Goal: Transaction & Acquisition: Purchase product/service

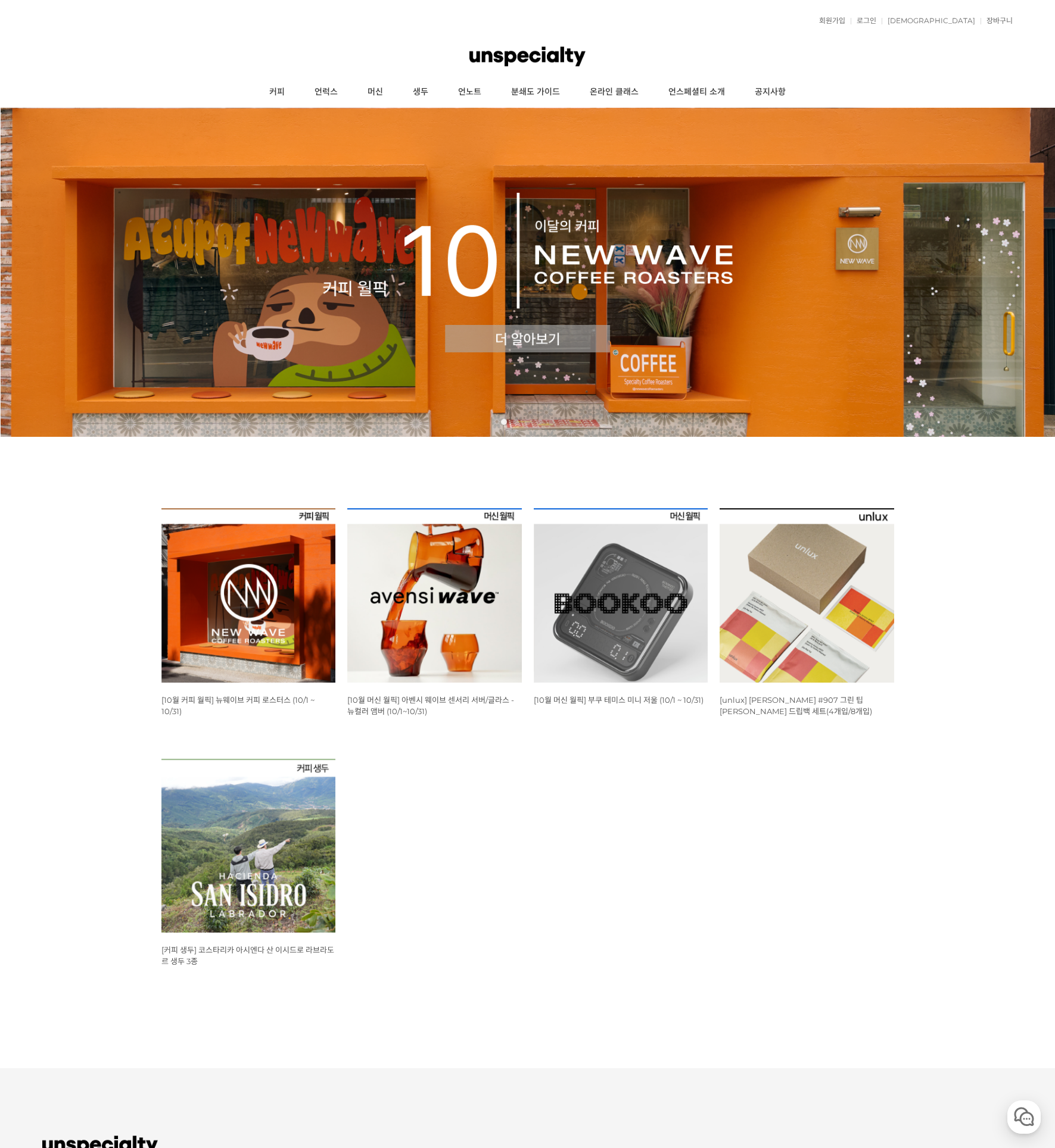
click at [275, 565] on img at bounding box center [248, 595] width 174 height 174
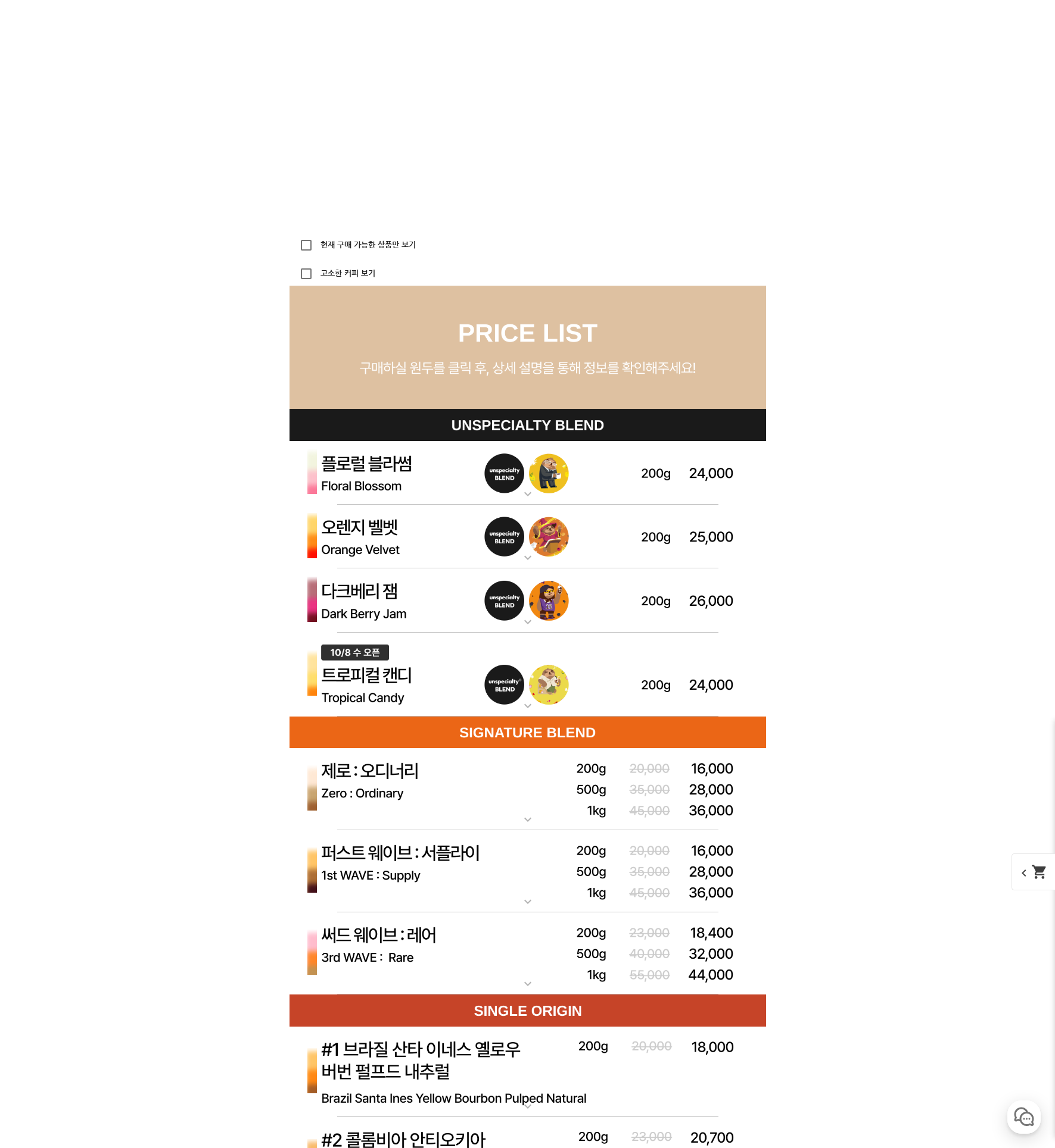
click at [525, 981] on mat-icon "expand_more" at bounding box center [528, 984] width 24 height 14
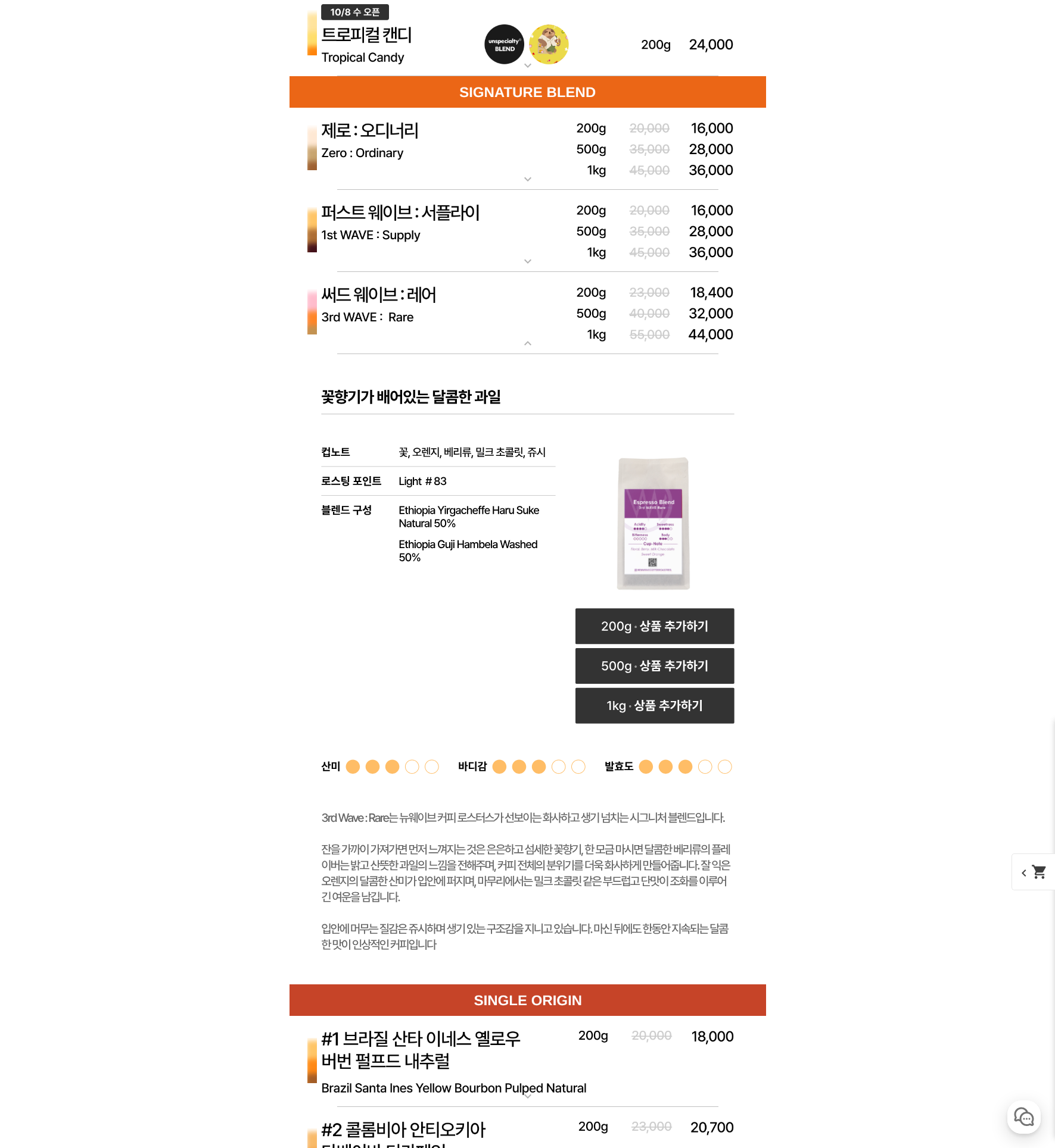
scroll to position [3691, 0]
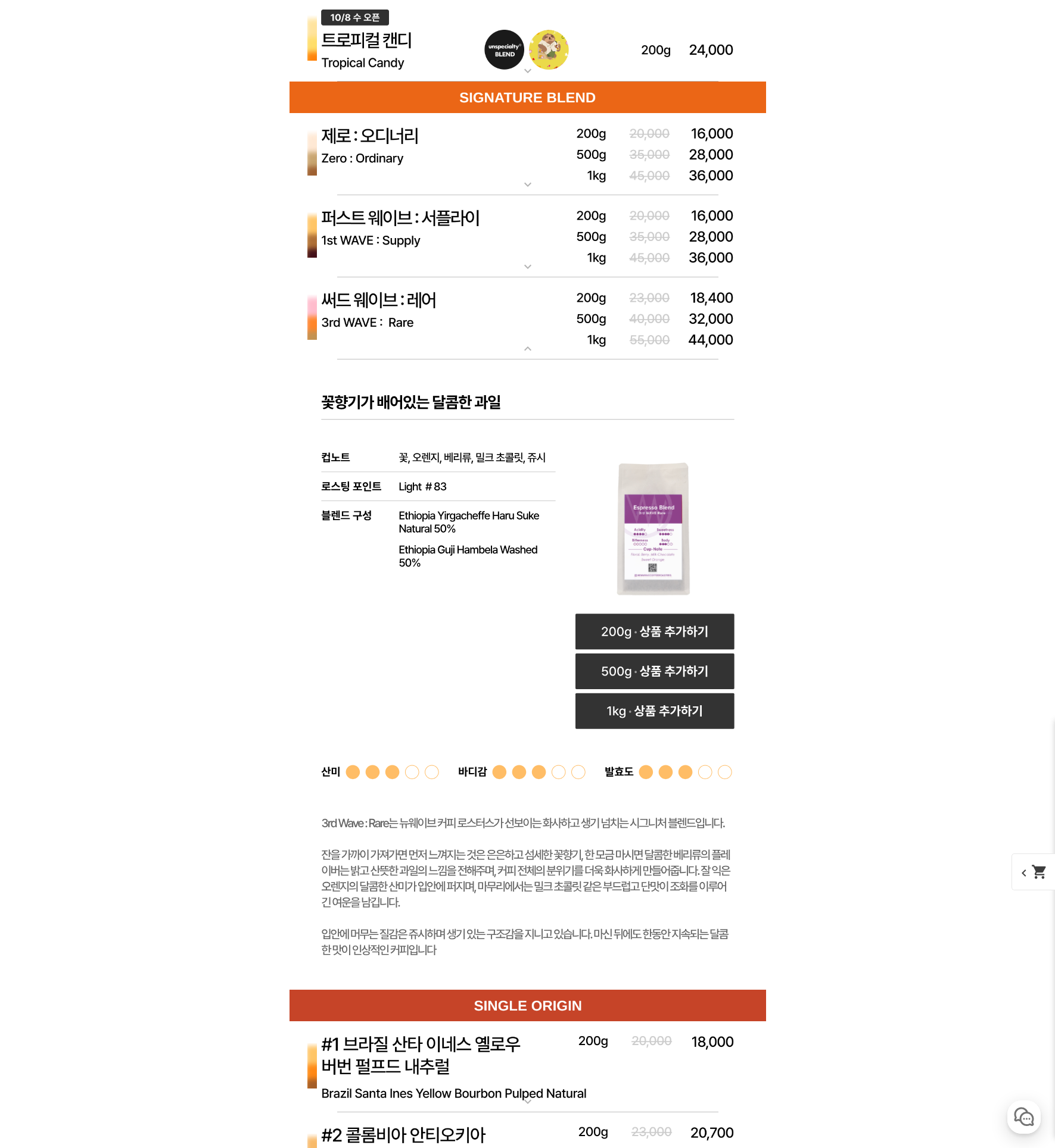
click at [648, 532] on rect at bounding box center [654, 530] width 159 height 159
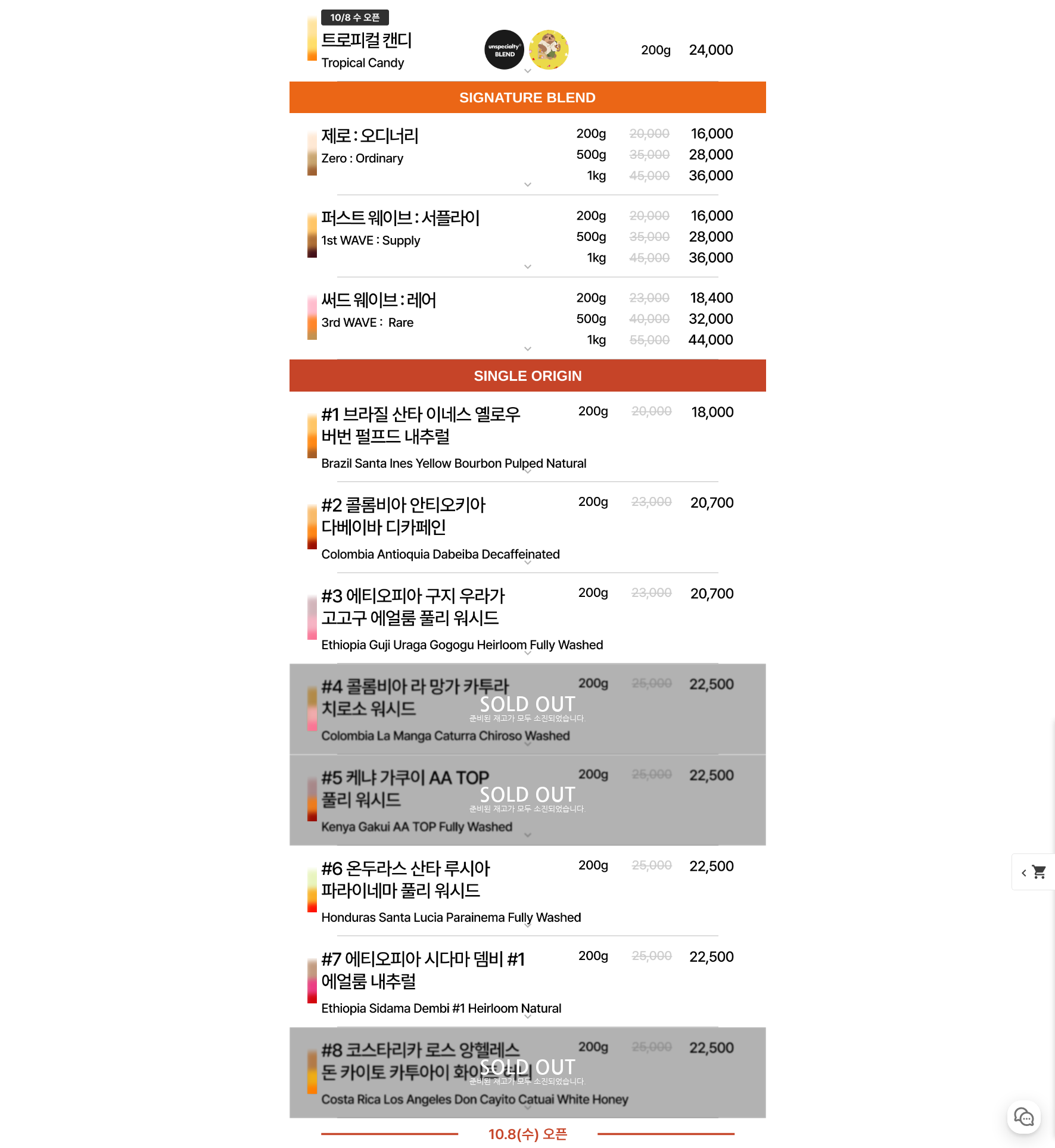
click at [520, 350] on mat-icon "expand_more" at bounding box center [528, 349] width 24 height 14
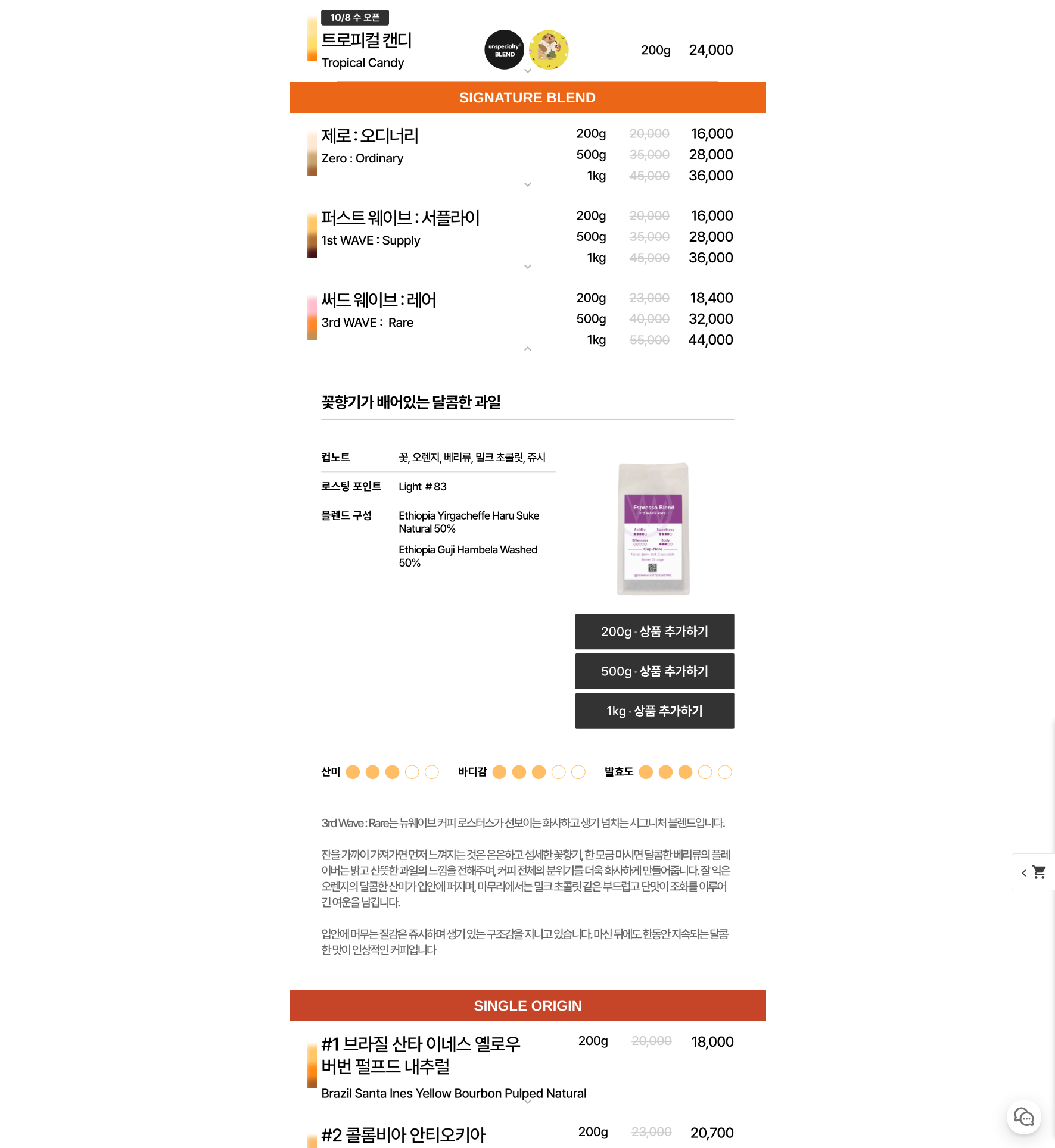
click at [526, 270] on mat-icon "expand_more" at bounding box center [528, 266] width 24 height 14
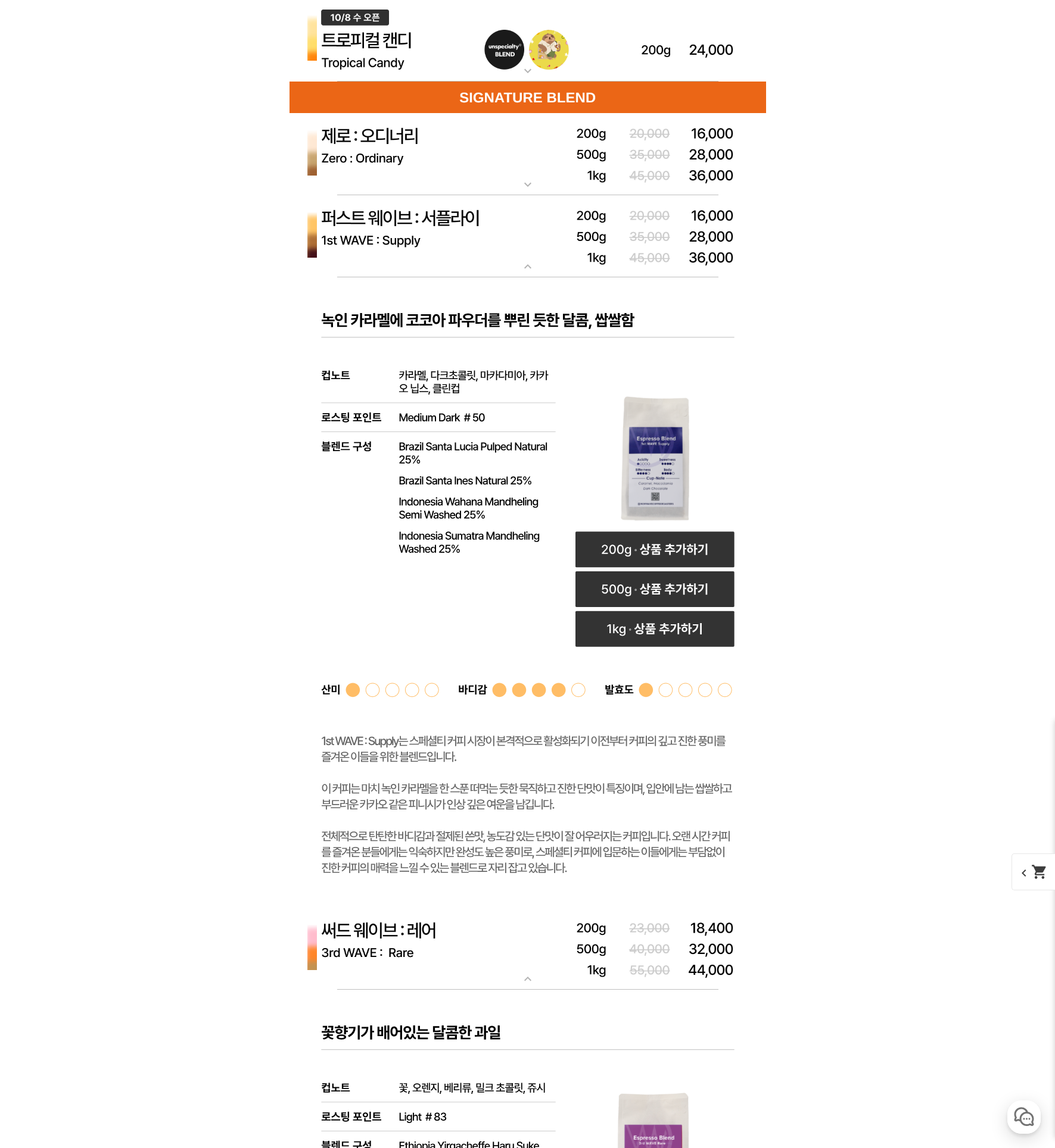
click at [528, 181] on mat-icon "expand_more" at bounding box center [528, 185] width 24 height 14
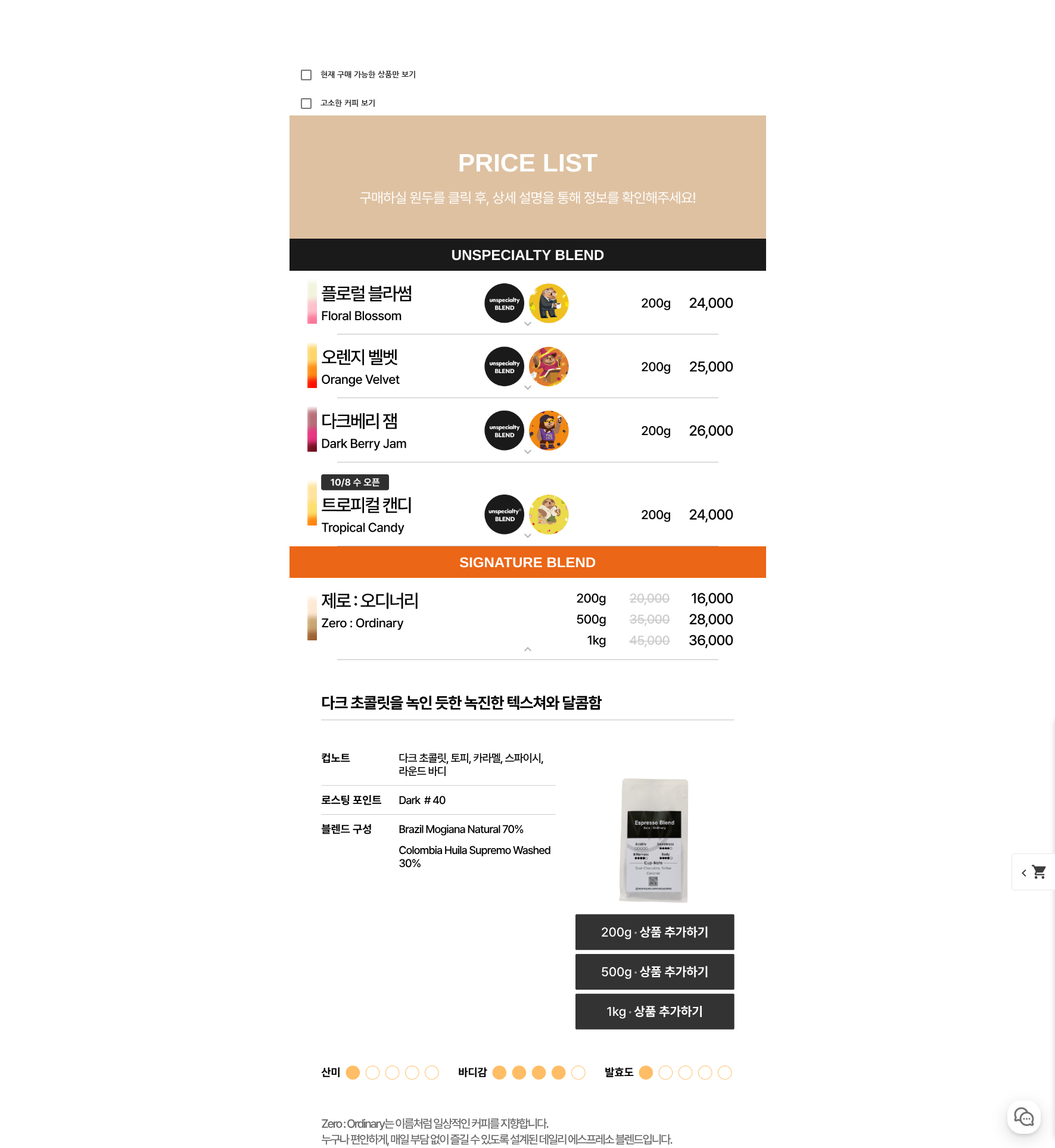
scroll to position [3203, 0]
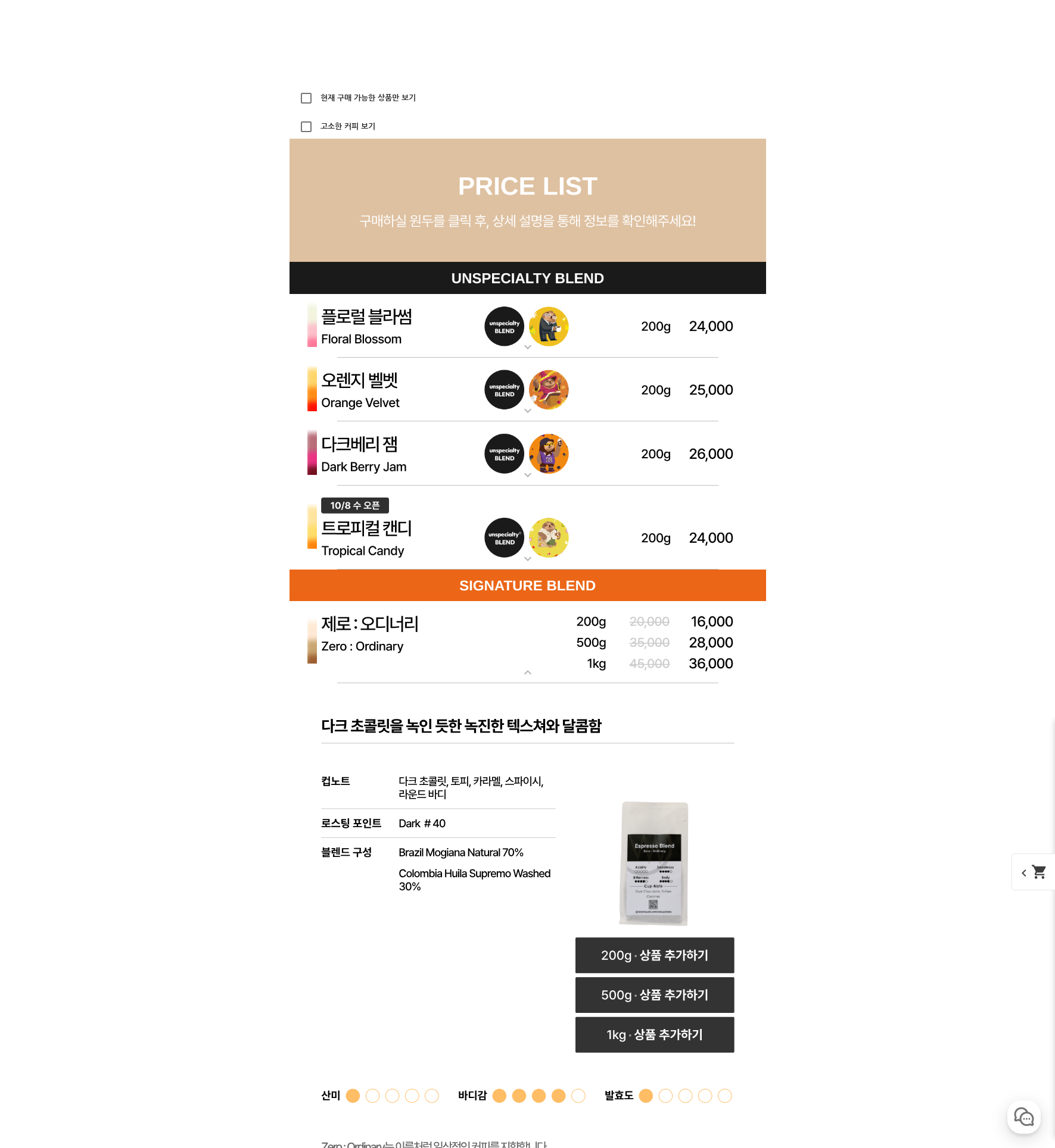
click at [526, 473] on mat-icon "expand_more" at bounding box center [528, 475] width 24 height 14
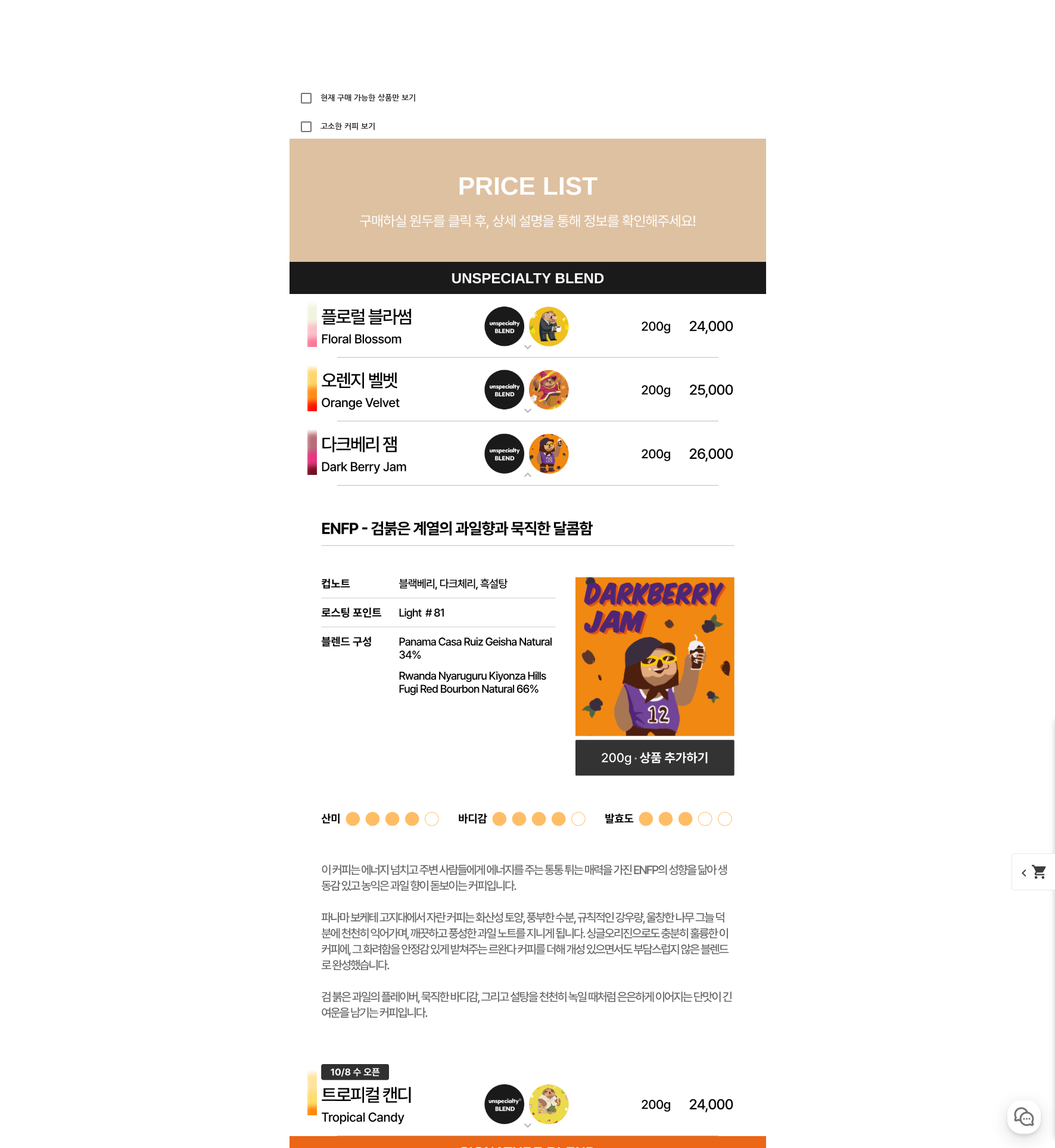
click at [526, 473] on mat-icon "expand_more" at bounding box center [528, 475] width 24 height 14
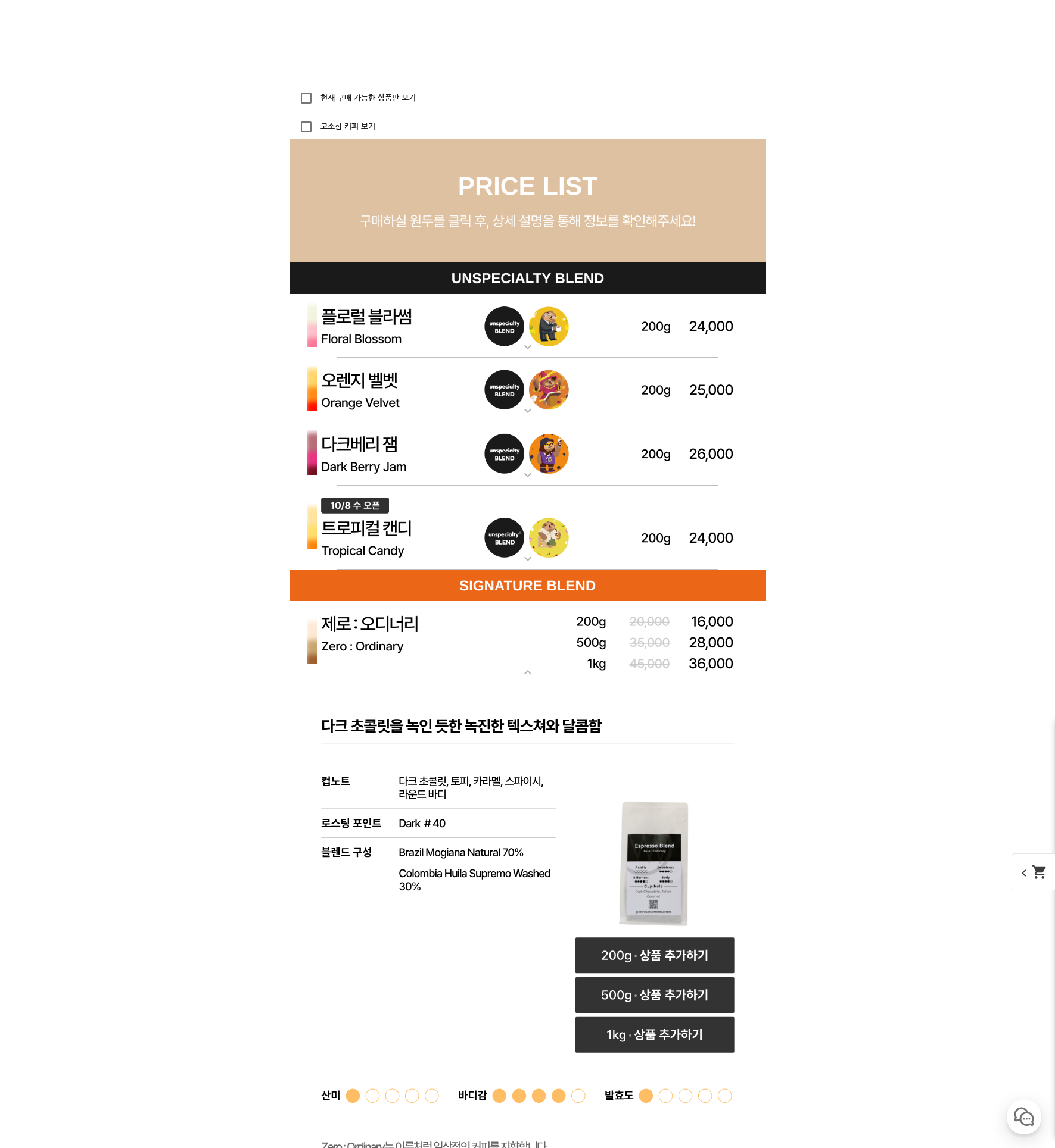
click at [524, 668] on mat-icon "expand_more" at bounding box center [528, 673] width 24 height 14
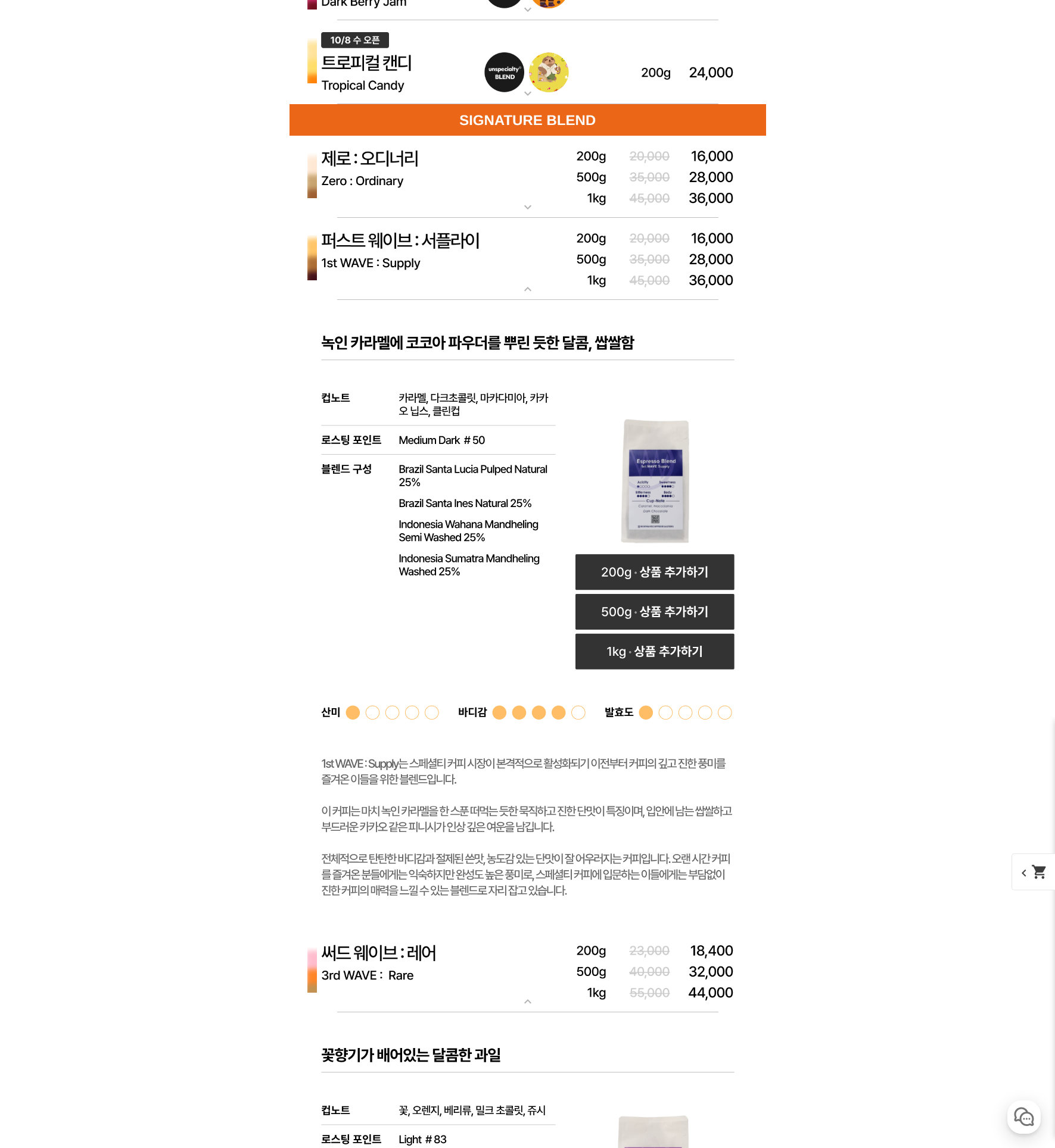
scroll to position [3680, 0]
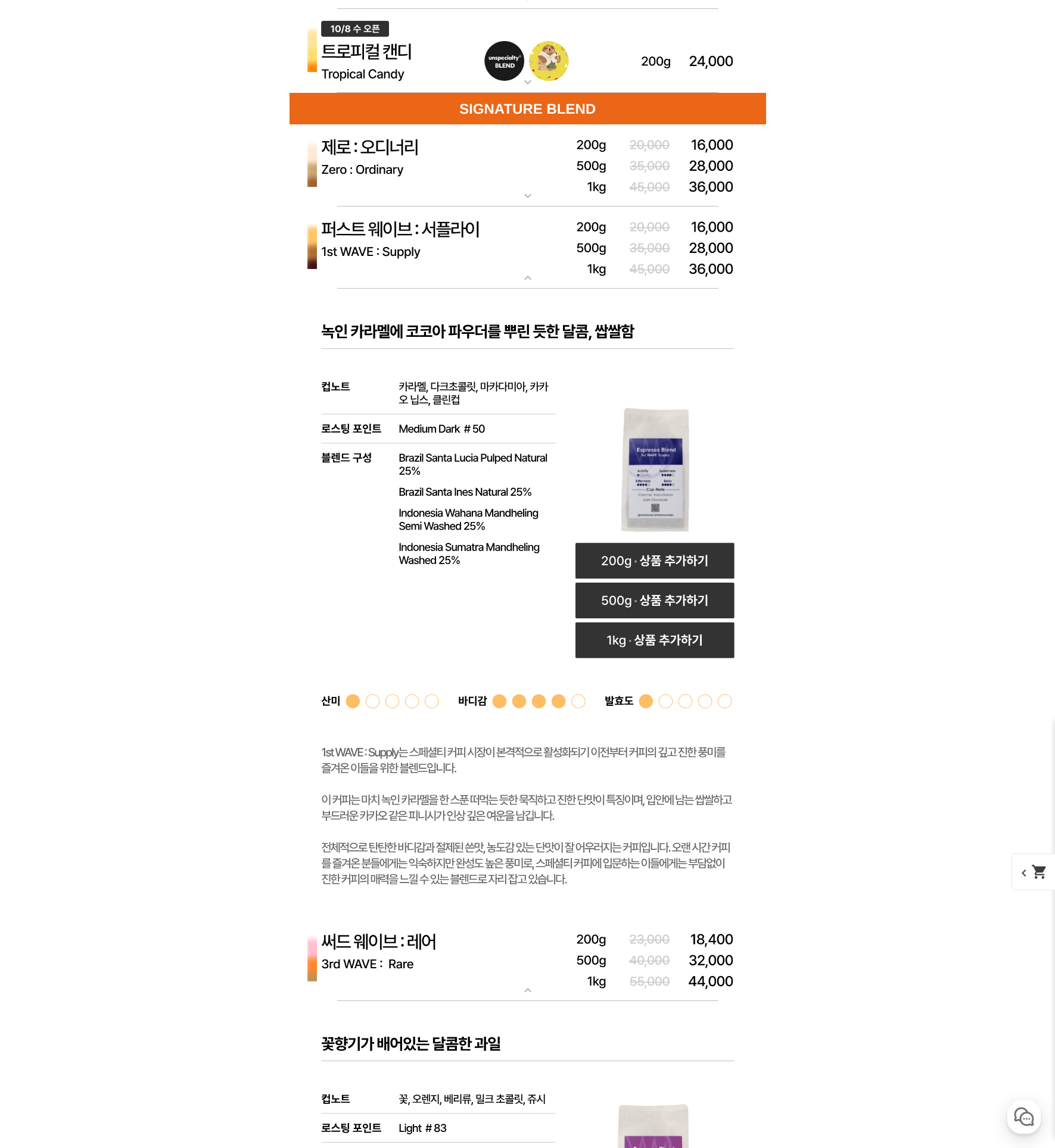
click at [524, 280] on mat-icon "expand_more" at bounding box center [528, 278] width 24 height 14
